Goal: Task Accomplishment & Management: Manage account settings

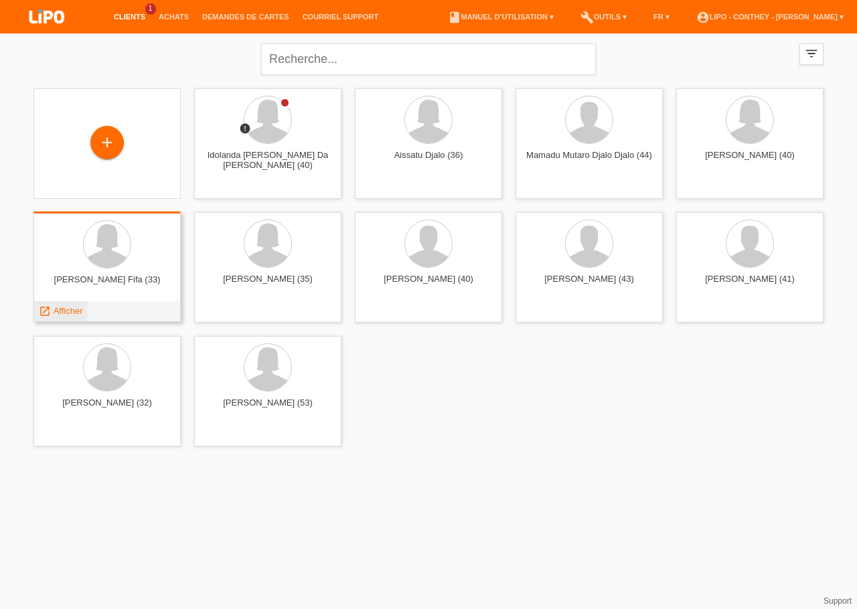
click at [60, 311] on span "Afficher" at bounding box center [68, 311] width 29 height 10
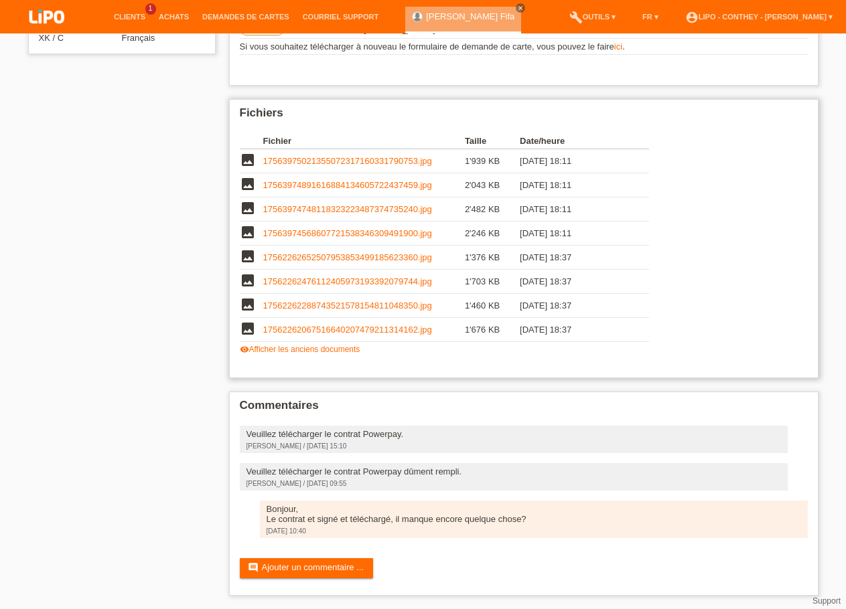
scroll to position [271, 0]
click at [351, 301] on link "17562262288743521578154811048350.jpg" at bounding box center [347, 306] width 169 height 10
click at [321, 252] on link "17562262652507953853499185623360.jpg" at bounding box center [347, 257] width 169 height 10
click at [298, 204] on link "17563974748118323223487374735240.jpg" at bounding box center [347, 209] width 169 height 10
click at [325, 156] on link "17563975021355072317160331790753.jpg" at bounding box center [347, 161] width 169 height 10
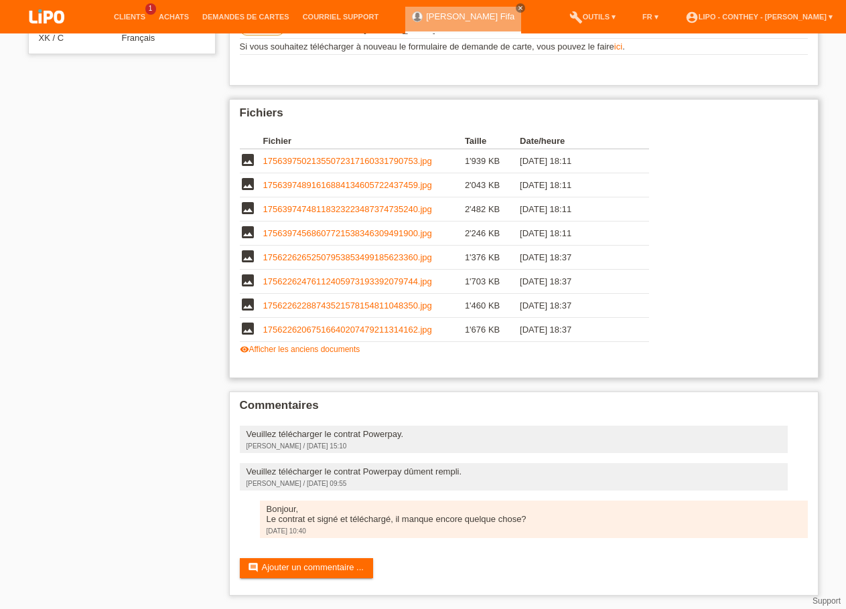
click at [302, 325] on link "17562262067516640207479211314162.jpg" at bounding box center [347, 330] width 169 height 10
click at [327, 301] on link "17562262288743521578154811048350.jpg" at bounding box center [347, 306] width 169 height 10
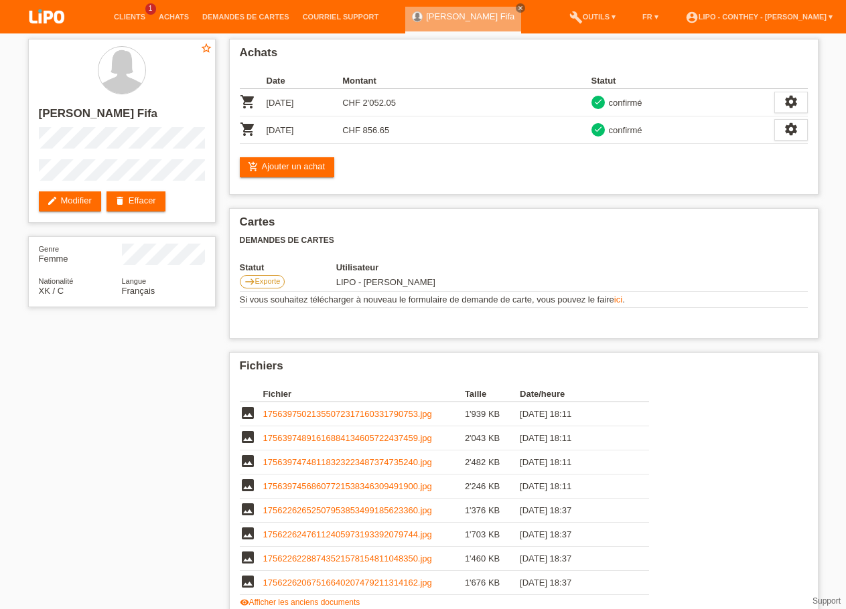
scroll to position [0, 0]
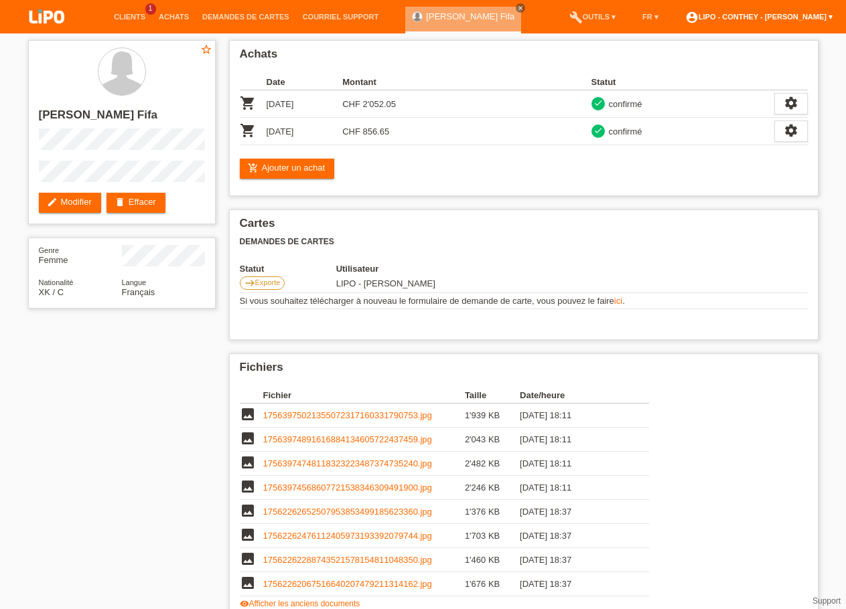
click at [824, 19] on link "account_circle LIPO - Conthey - Martin Daniel ▾" at bounding box center [758, 17] width 161 height 8
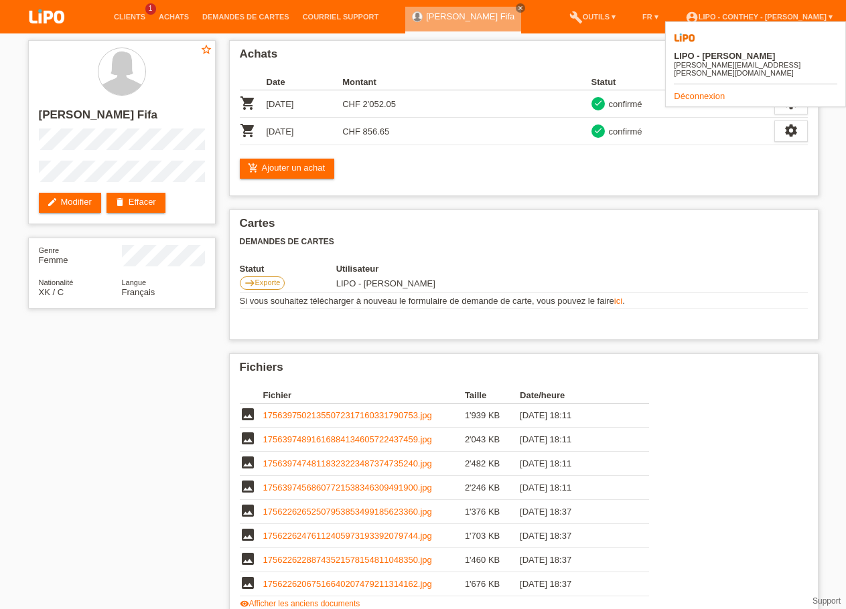
click at [706, 91] on link "Déconnexion" at bounding box center [699, 96] width 51 height 10
